Goal: Understand process/instructions: Learn how to perform a task or action

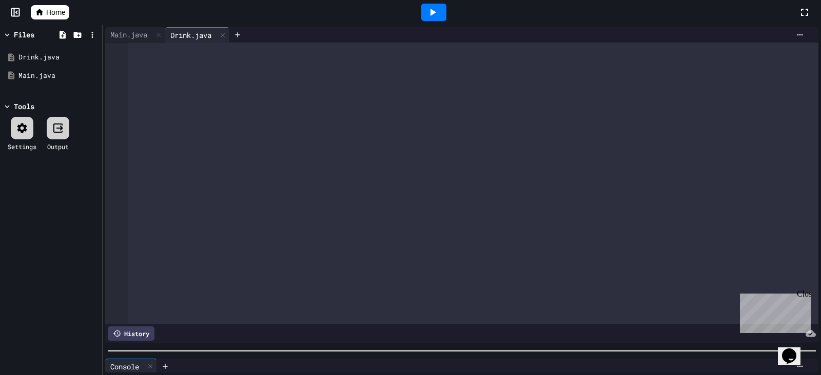
scroll to position [170, 0]
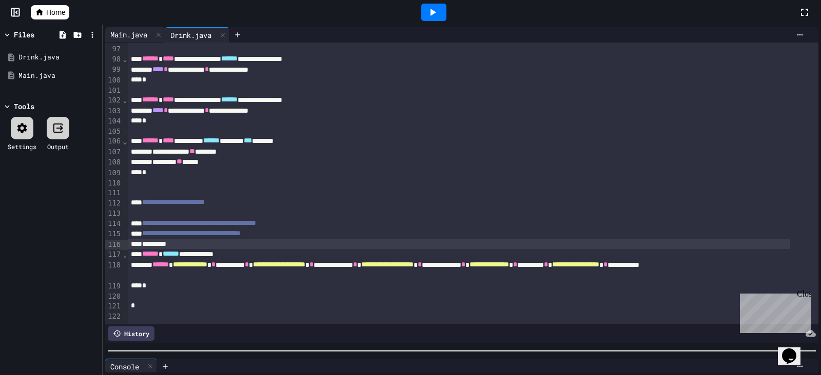
click at [141, 39] on div "Main.java" at bounding box center [128, 34] width 47 height 11
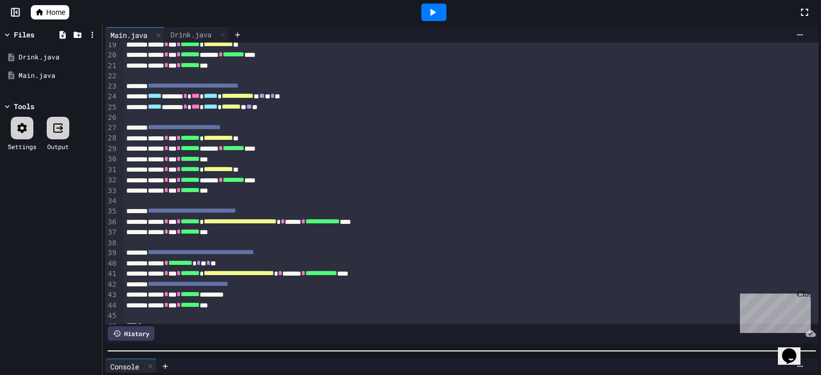
scroll to position [231, 0]
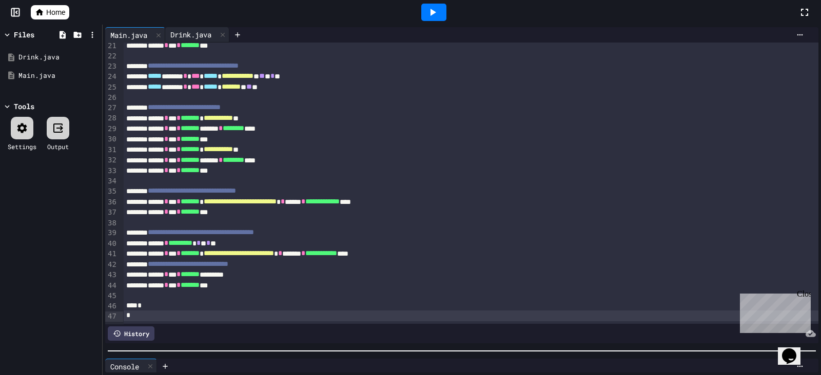
click at [211, 35] on div "Drink.java" at bounding box center [190, 34] width 51 height 11
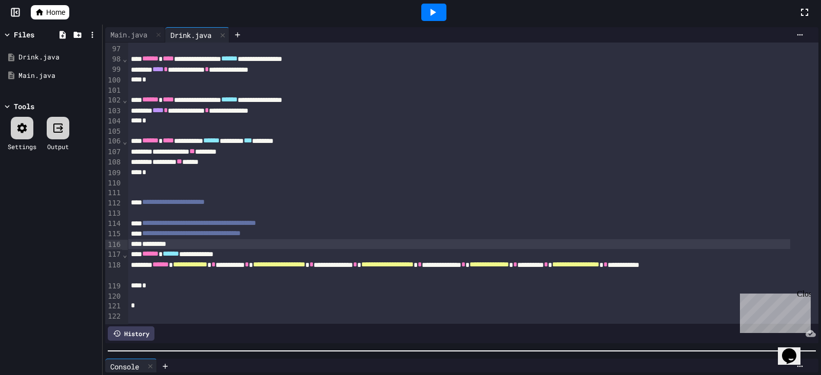
click at [321, 229] on div "**********" at bounding box center [459, 234] width 663 height 11
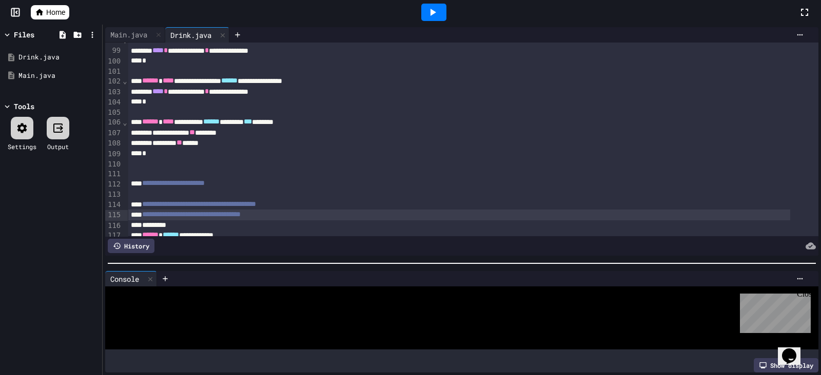
scroll to position [116, 0]
click at [415, 259] on div at bounding box center [462, 264] width 718 height 10
